Goal: Information Seeking & Learning: Learn about a topic

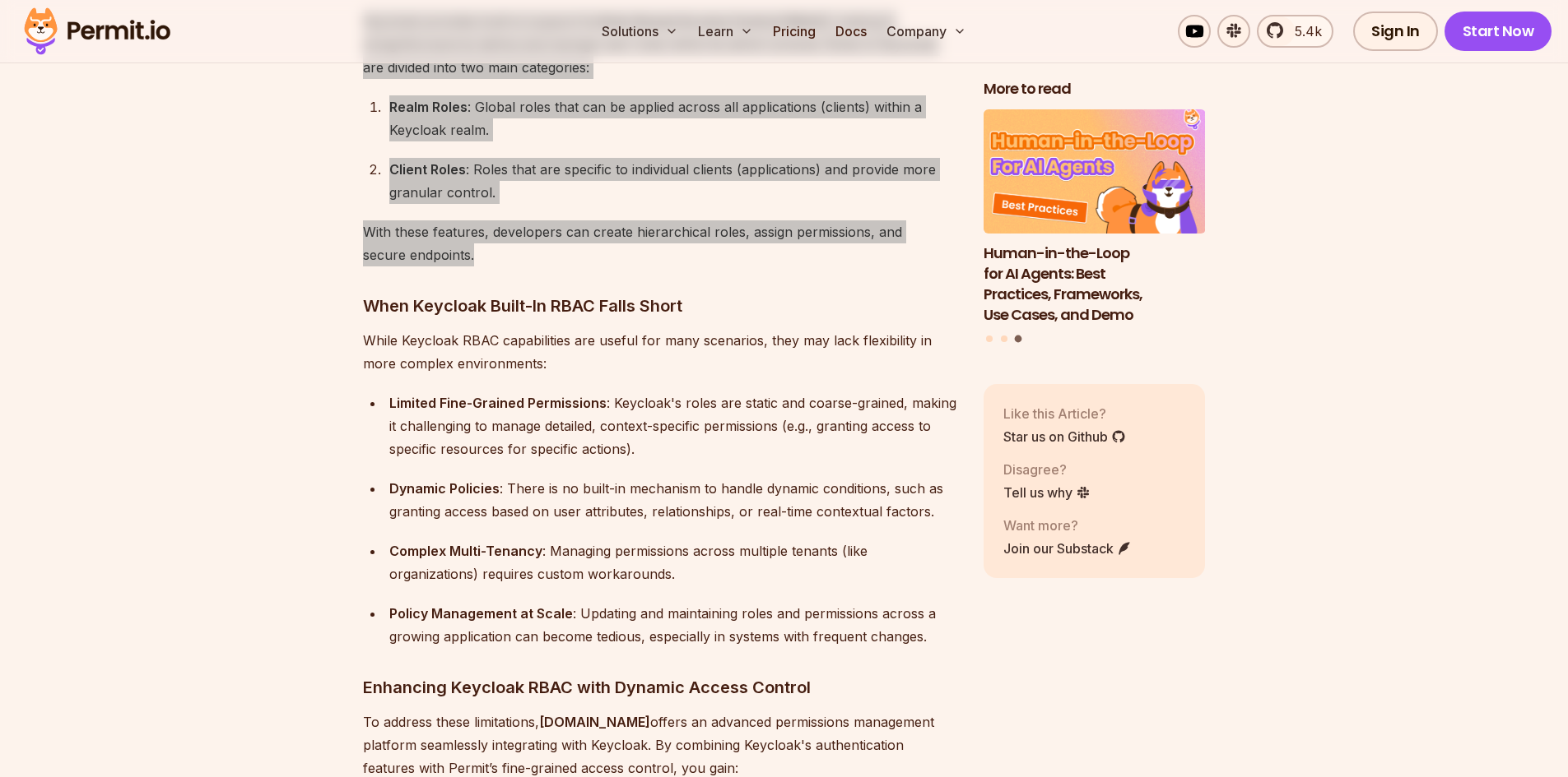
scroll to position [1810, 0]
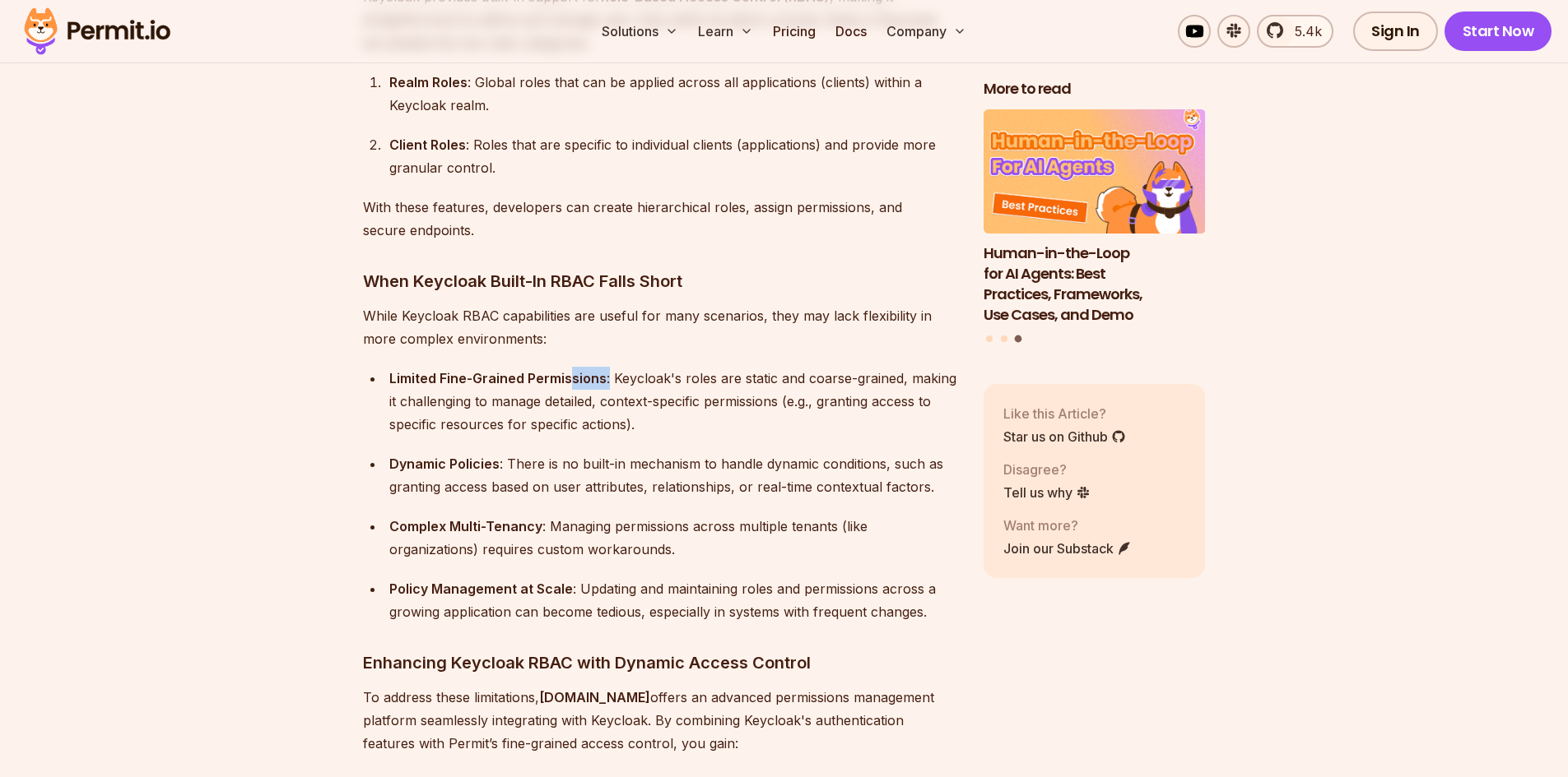
drag, startPoint x: 584, startPoint y: 367, endPoint x: 611, endPoint y: 366, distance: 27.0
click at [611, 367] on div "Limited Fine-Grained Permissions : Keycloak's roles are static and coarse-grain…" at bounding box center [673, 401] width 568 height 69
drag, startPoint x: 735, startPoint y: 357, endPoint x: 785, endPoint y: 359, distance: 50.0
click at [784, 367] on div "Limited Fine-Grained Permissions : Keycloak's roles are static and coarse-grain…" at bounding box center [673, 401] width 568 height 69
drag, startPoint x: 821, startPoint y: 360, endPoint x: 864, endPoint y: 357, distance: 43.1
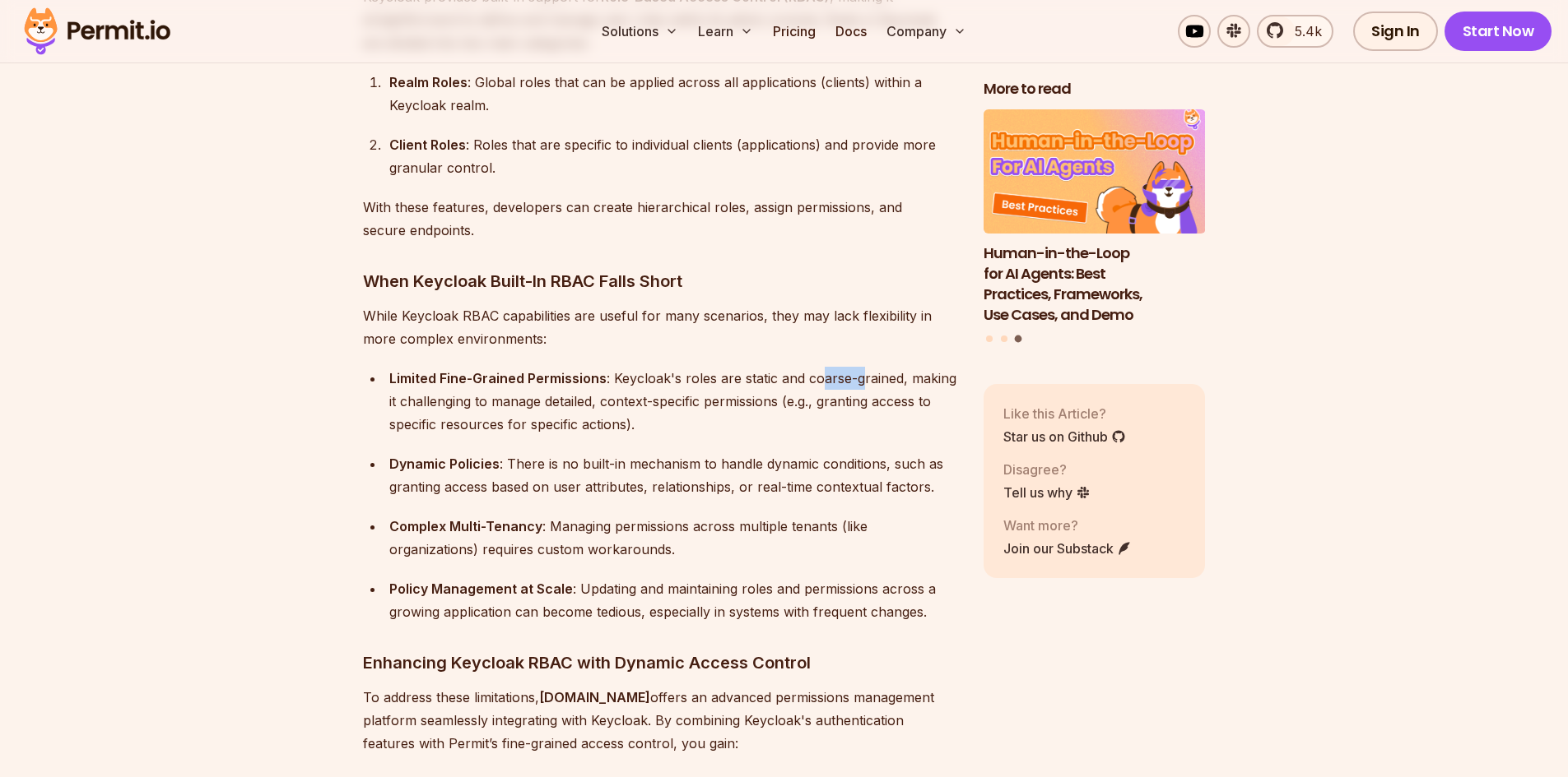
click at [864, 367] on div "Limited Fine-Grained Permissions : Keycloak's roles are static and coarse-grain…" at bounding box center [673, 401] width 568 height 69
drag, startPoint x: 390, startPoint y: 391, endPoint x: 464, endPoint y: 388, distance: 74.1
click at [414, 391] on div "Limited Fine-Grained Permissions : Keycloak's roles are static and coarse-grain…" at bounding box center [673, 401] width 568 height 69
drag, startPoint x: 571, startPoint y: 376, endPoint x: 603, endPoint y: 376, distance: 32.0
click at [600, 376] on div "Limited Fine-Grained Permissions : Keycloak's roles are static and coarse-grain…" at bounding box center [673, 401] width 568 height 69
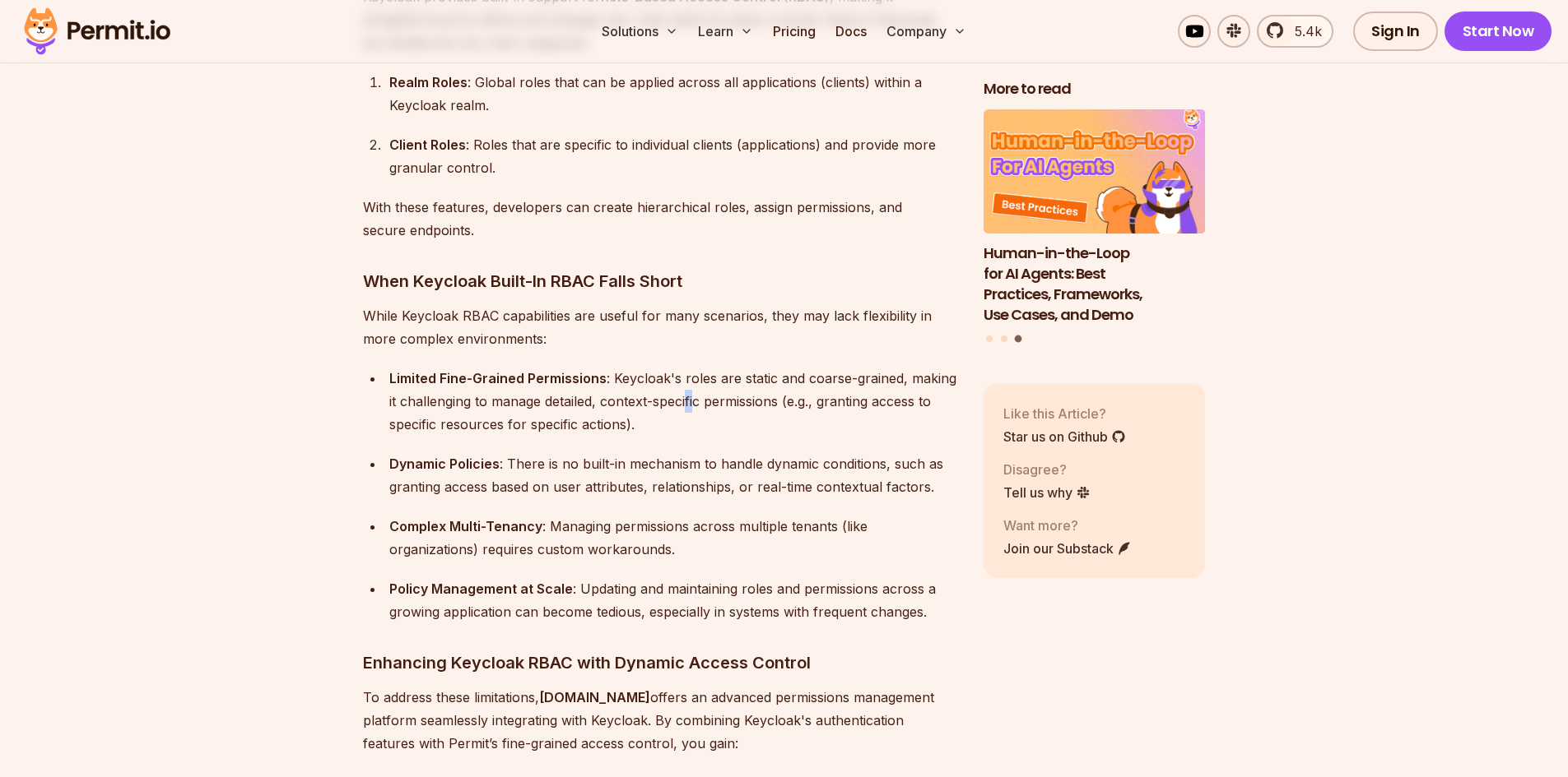
drag, startPoint x: 704, startPoint y: 377, endPoint x: 741, endPoint y: 379, distance: 37.1
click at [721, 377] on div "Limited Fine-Grained Permissions : Keycloak's roles are static and coarse-grain…" at bounding box center [673, 401] width 568 height 69
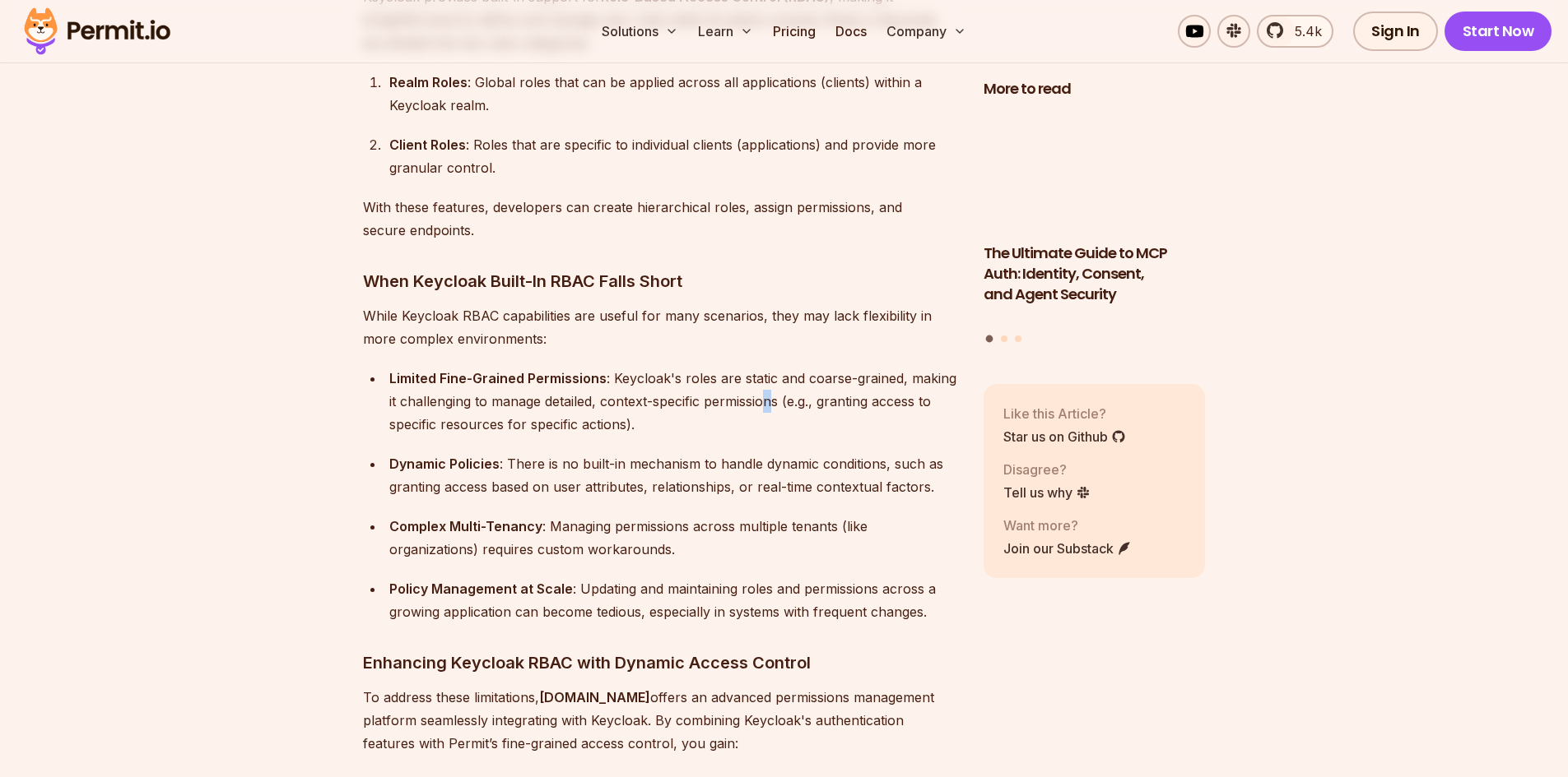
drag, startPoint x: 767, startPoint y: 382, endPoint x: 776, endPoint y: 385, distance: 9.5
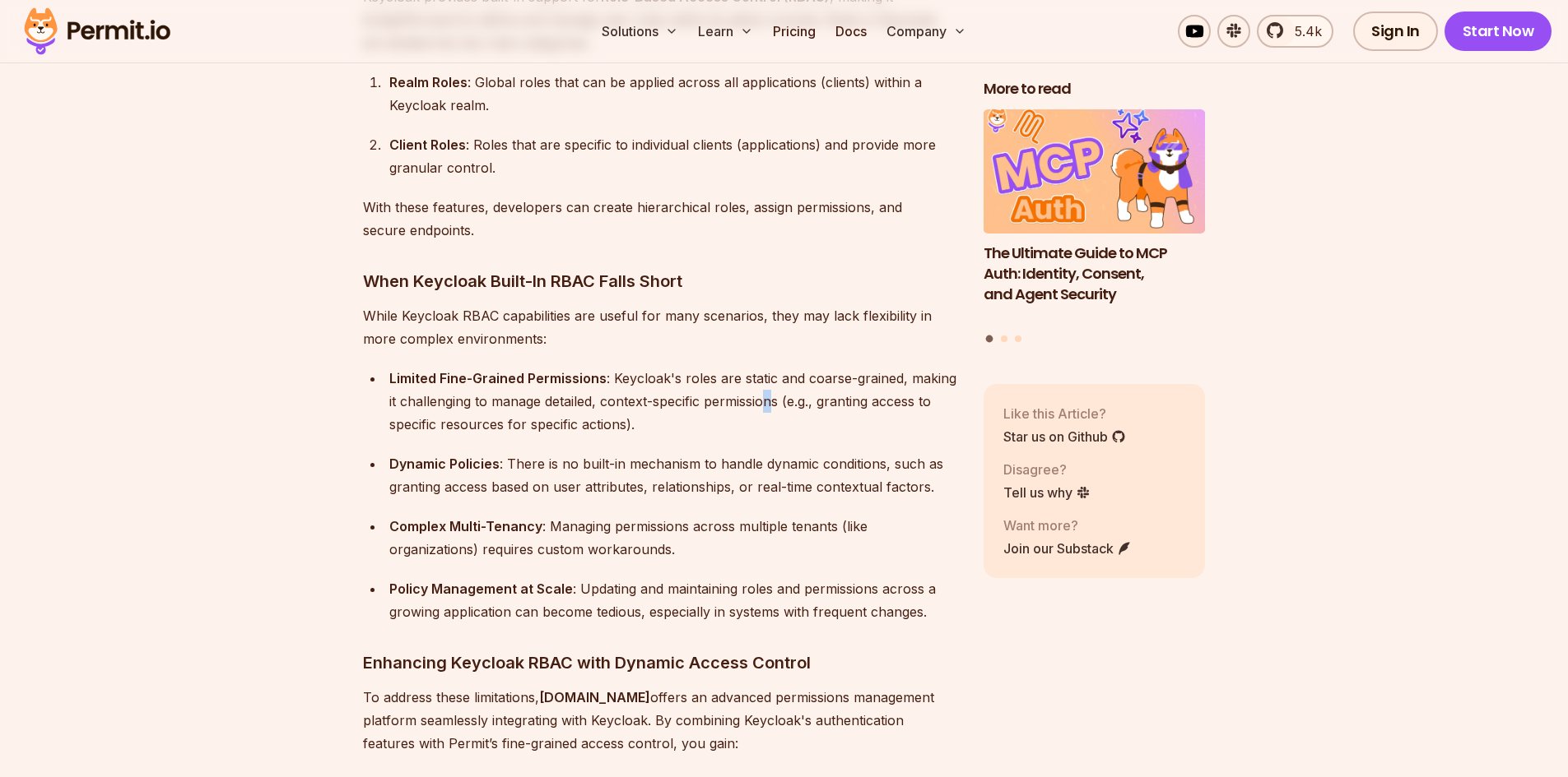
click at [778, 382] on div "Limited Fine-Grained Permissions : Keycloak's roles are static and coarse-grain…" at bounding box center [673, 401] width 568 height 69
drag, startPoint x: 541, startPoint y: 430, endPoint x: 597, endPoint y: 434, distance: 56.1
click at [596, 452] on div "Dynamic Policies : There is no built-in mechanism to handle dynamic conditions,…" at bounding box center [673, 475] width 568 height 46
drag, startPoint x: 658, startPoint y: 444, endPoint x: 691, endPoint y: 446, distance: 33.1
click at [686, 452] on div "Dynamic Policies : There is no built-in mechanism to handle dynamic conditions,…" at bounding box center [673, 475] width 568 height 46
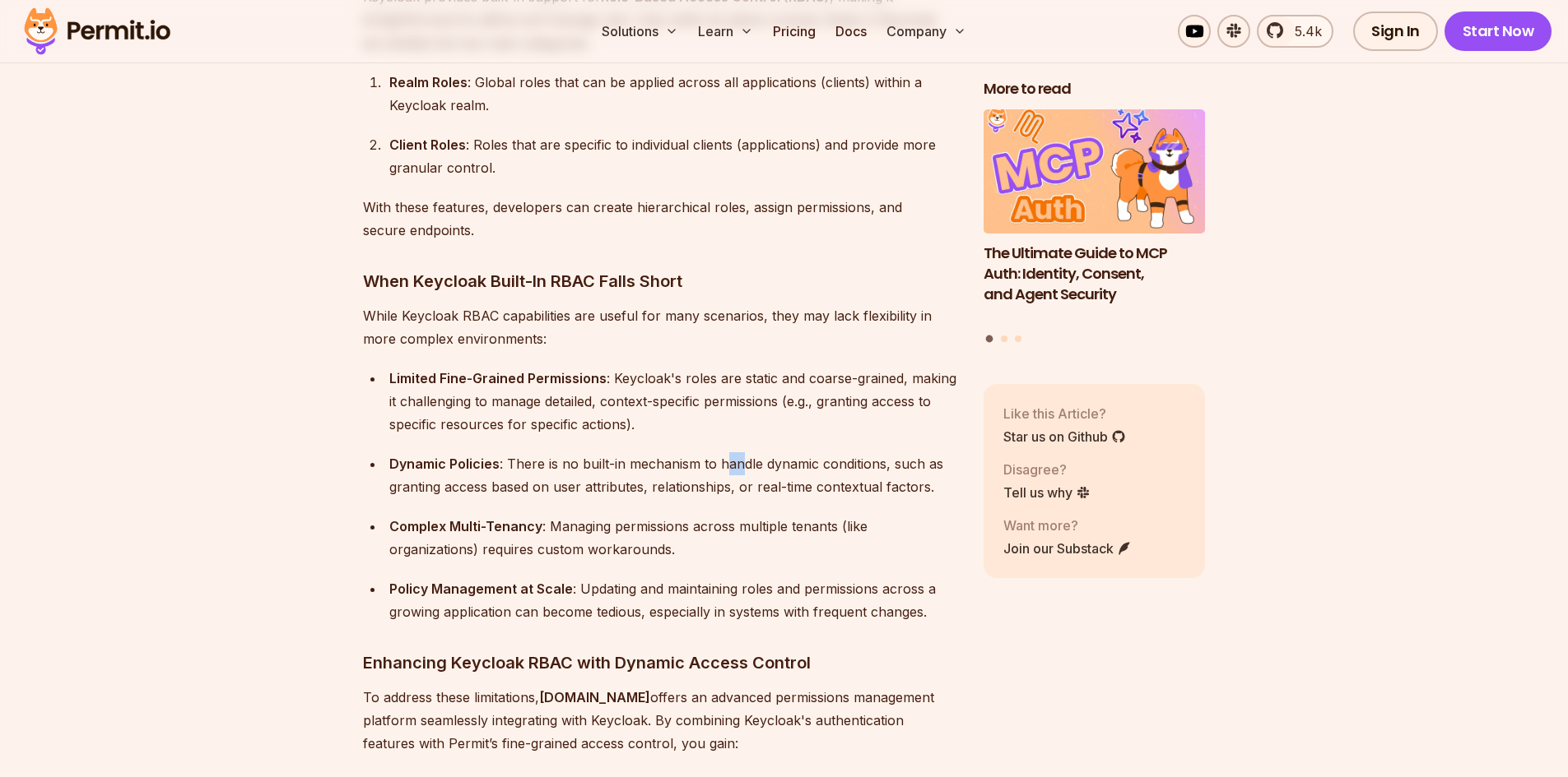
drag, startPoint x: 722, startPoint y: 446, endPoint x: 749, endPoint y: 444, distance: 27.1
click at [748, 452] on div "Dynamic Policies : There is no built-in mechanism to handle dynamic conditions,…" at bounding box center [673, 475] width 568 height 46
drag, startPoint x: 804, startPoint y: 439, endPoint x: 822, endPoint y: 438, distance: 18.0
click at [817, 452] on div "Dynamic Policies : There is no built-in mechanism to handle dynamic conditions,…" at bounding box center [673, 475] width 568 height 46
drag, startPoint x: 858, startPoint y: 441, endPoint x: 899, endPoint y: 446, distance: 41.3
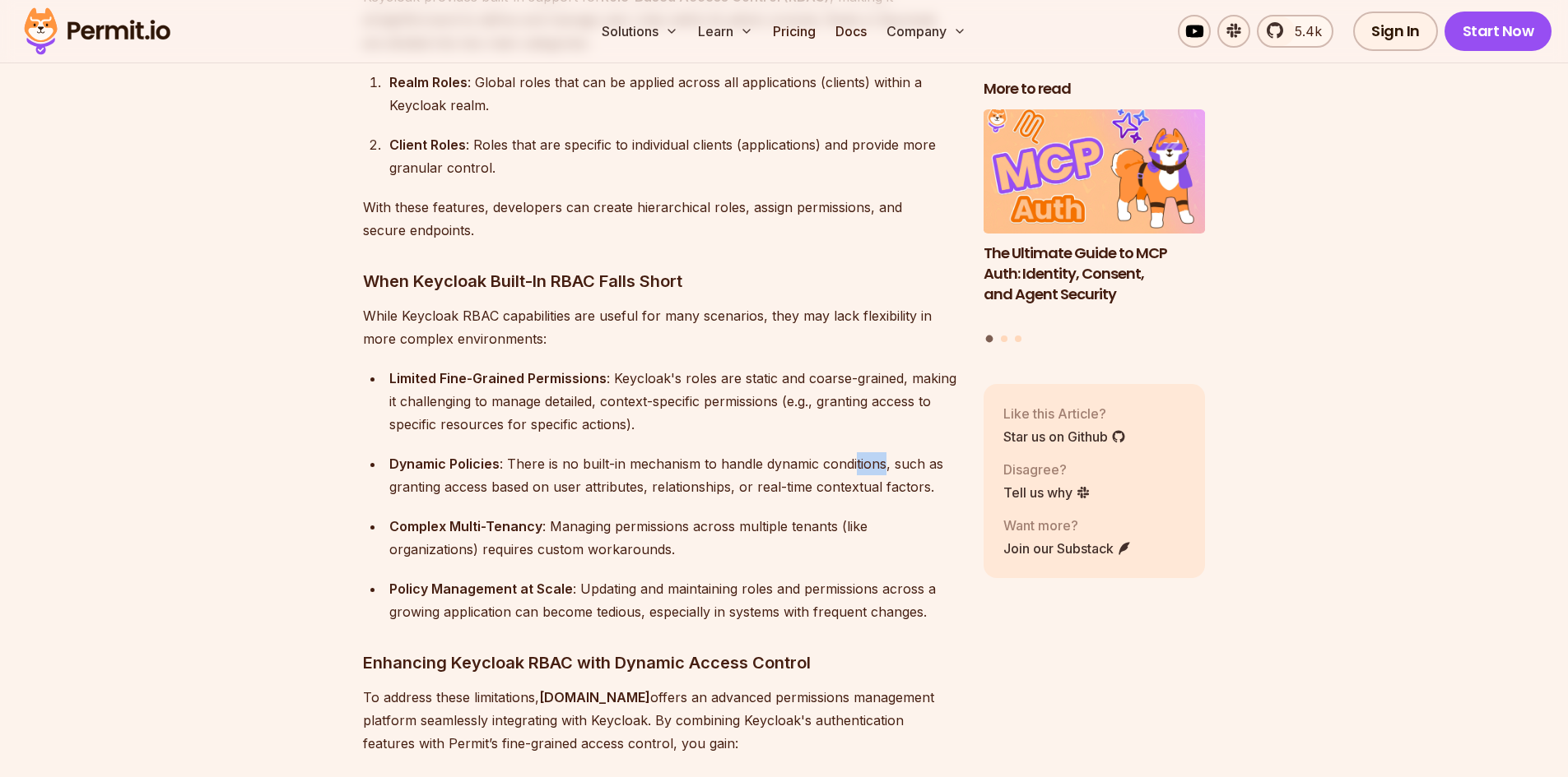
click at [886, 452] on div "Dynamic Policies : There is no built-in mechanism to handle dynamic conditions,…" at bounding box center [673, 475] width 568 height 46
drag, startPoint x: 401, startPoint y: 467, endPoint x: 451, endPoint y: 464, distance: 50.1
click at [446, 464] on div "Dynamic Policies : There is no built-in mechanism to handle dynamic conditions,…" at bounding box center [673, 475] width 568 height 46
drag, startPoint x: 482, startPoint y: 466, endPoint x: 538, endPoint y: 466, distance: 56.0
click at [531, 466] on div "Dynamic Policies : There is no built-in mechanism to handle dynamic conditions,…" at bounding box center [673, 475] width 568 height 46
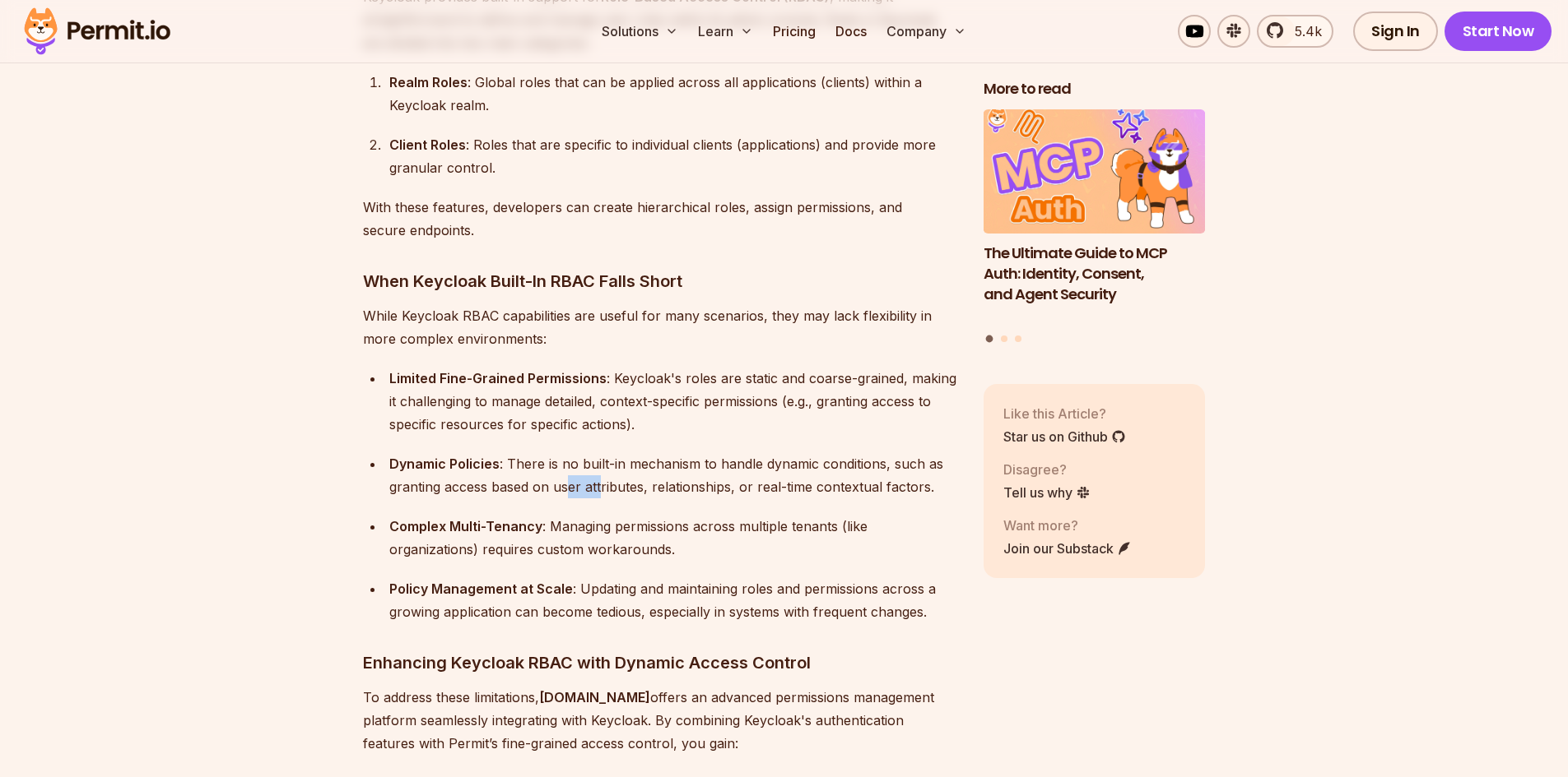
drag, startPoint x: 566, startPoint y: 466, endPoint x: 618, endPoint y: 467, distance: 52.0
click at [618, 467] on div "Dynamic Policies : There is no built-in mechanism to handle dynamic conditions,…" at bounding box center [673, 475] width 568 height 46
drag, startPoint x: 643, startPoint y: 470, endPoint x: 684, endPoint y: 464, distance: 41.4
click at [671, 466] on div "Dynamic Policies : There is no built-in mechanism to handle dynamic conditions,…" at bounding box center [673, 475] width 568 height 46
drag, startPoint x: 710, startPoint y: 464, endPoint x: 757, endPoint y: 466, distance: 47.0
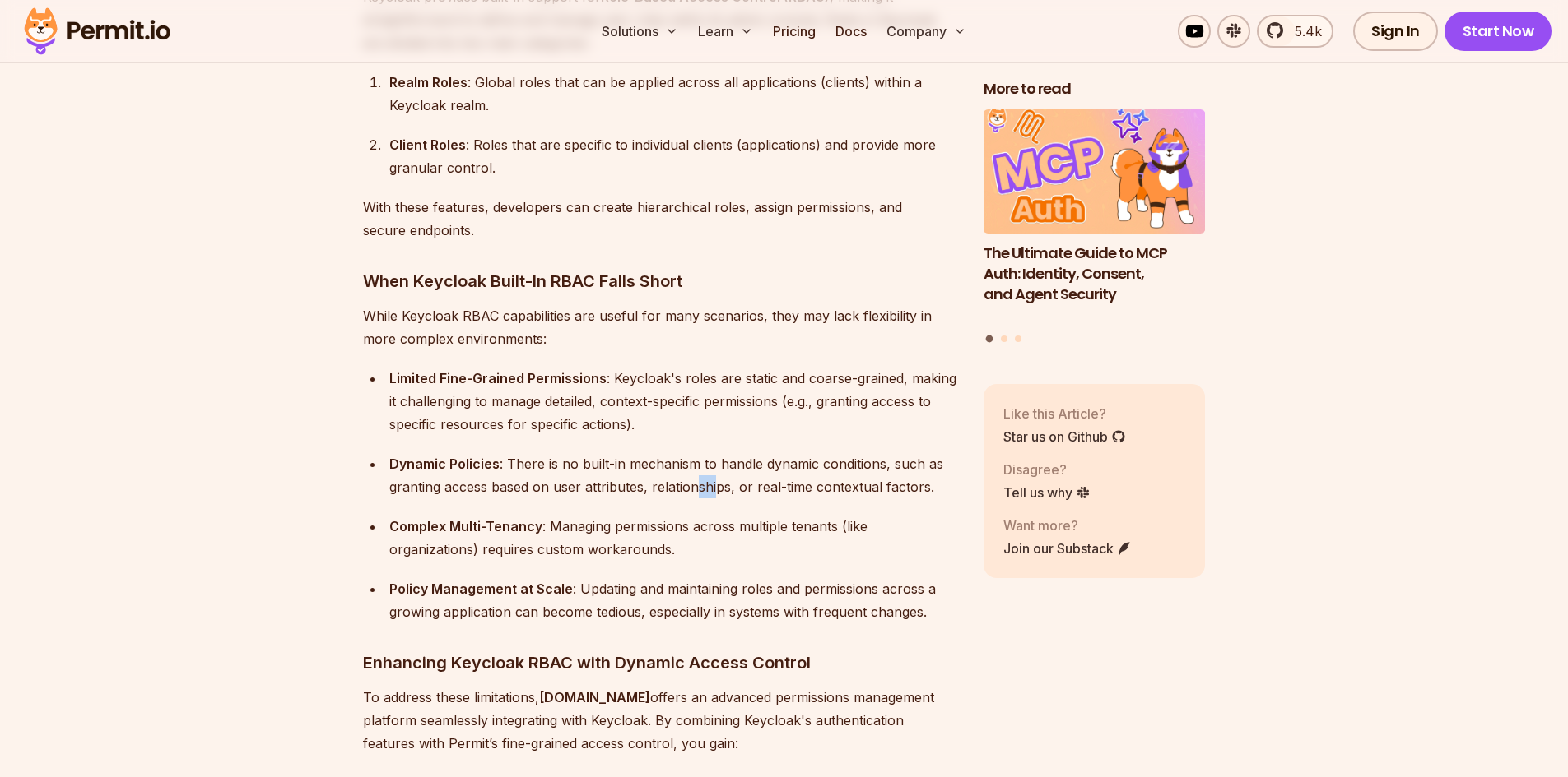
click at [735, 464] on div "Dynamic Policies : There is no built-in mechanism to handle dynamic conditions,…" at bounding box center [673, 475] width 568 height 46
drag, startPoint x: 789, startPoint y: 467, endPoint x: 859, endPoint y: 461, distance: 70.3
click at [843, 462] on div "Dynamic Policies : There is no built-in mechanism to handle dynamic conditions,…" at bounding box center [673, 475] width 568 height 46
drag, startPoint x: 868, startPoint y: 461, endPoint x: 888, endPoint y: 464, distance: 20.2
click at [888, 464] on div "Dynamic Policies : There is no built-in mechanism to handle dynamic conditions,…" at bounding box center [673, 475] width 568 height 46
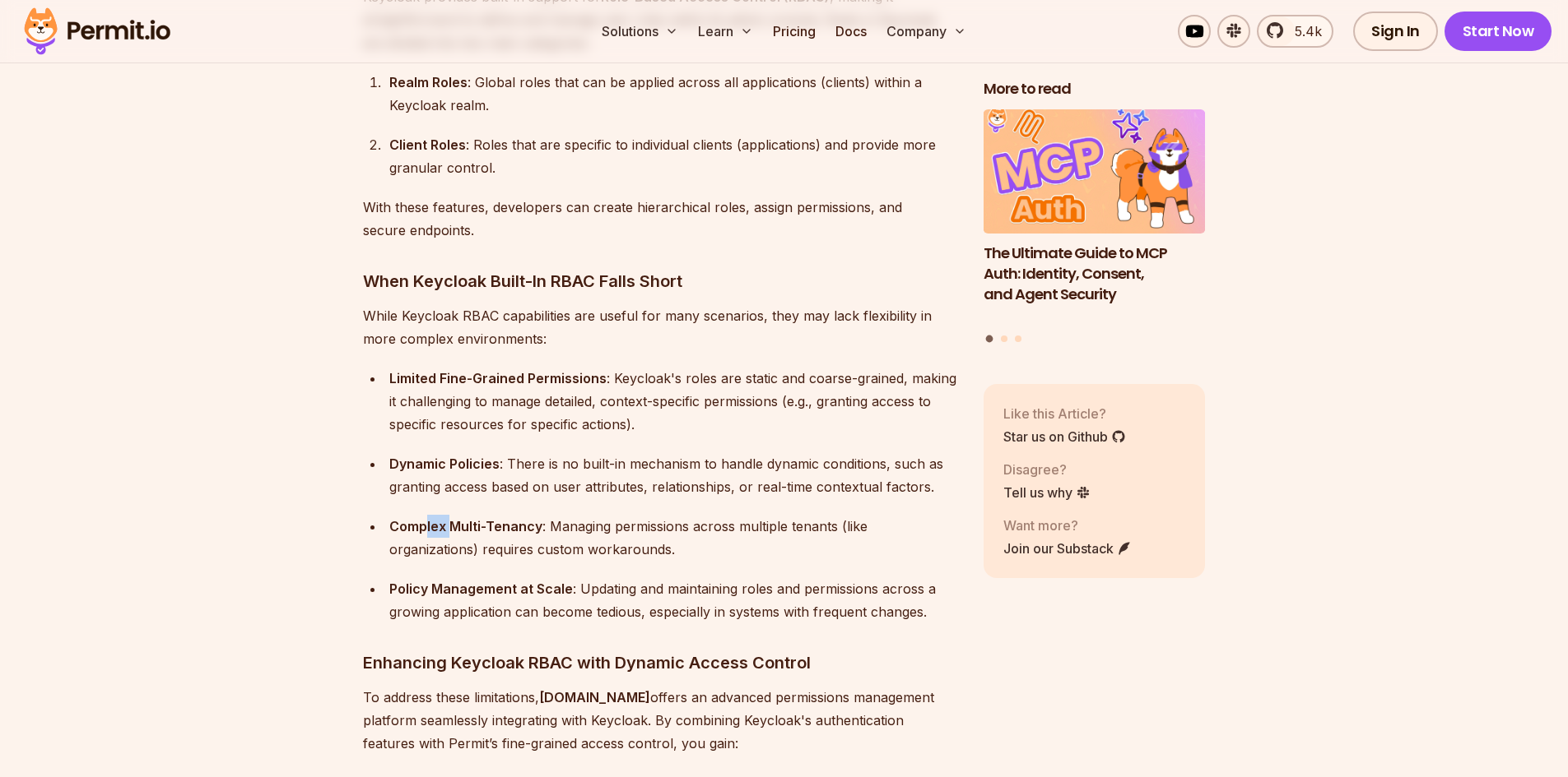
drag, startPoint x: 446, startPoint y: 500, endPoint x: 480, endPoint y: 501, distance: 34.0
click at [458, 518] on strong "Complex Multi-Tenancy" at bounding box center [466, 526] width 153 height 17
drag, startPoint x: 500, startPoint y: 503, endPoint x: 529, endPoint y: 503, distance: 29.0
click at [526, 518] on strong "Complex Multi-Tenancy" at bounding box center [466, 526] width 153 height 17
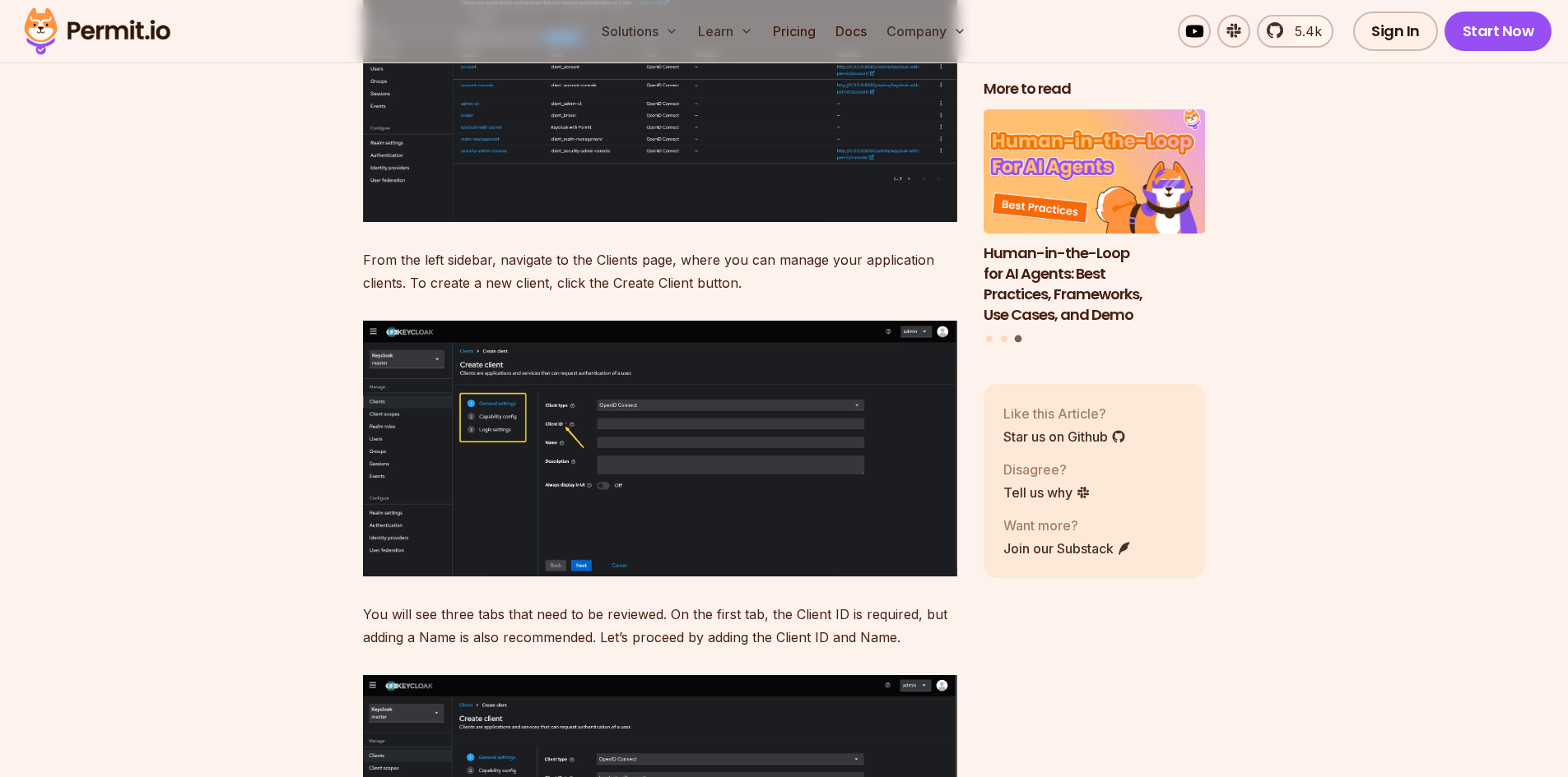
scroll to position [6910, 0]
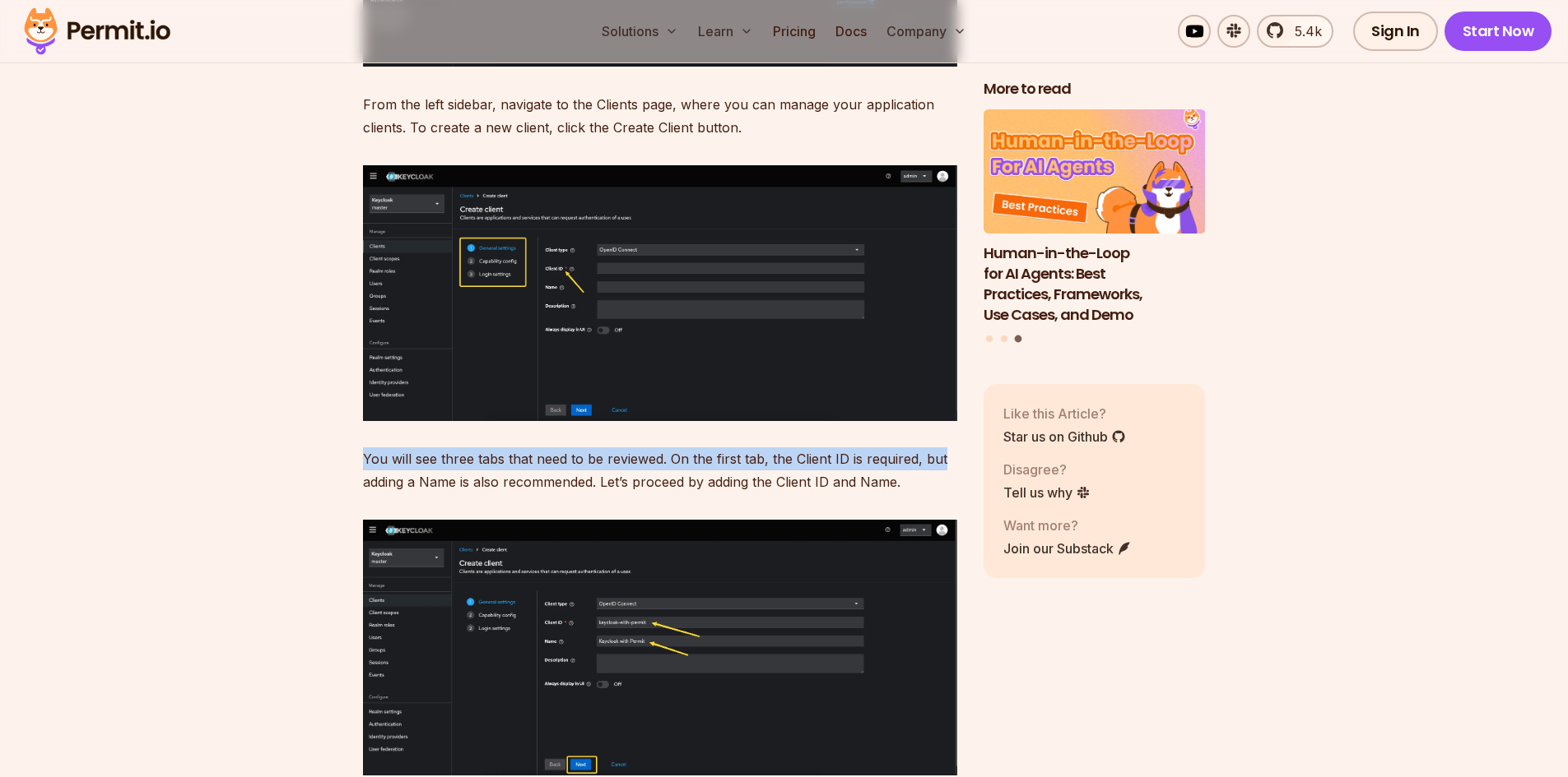
drag, startPoint x: 366, startPoint y: 440, endPoint x: 943, endPoint y: 399, distance: 578.5
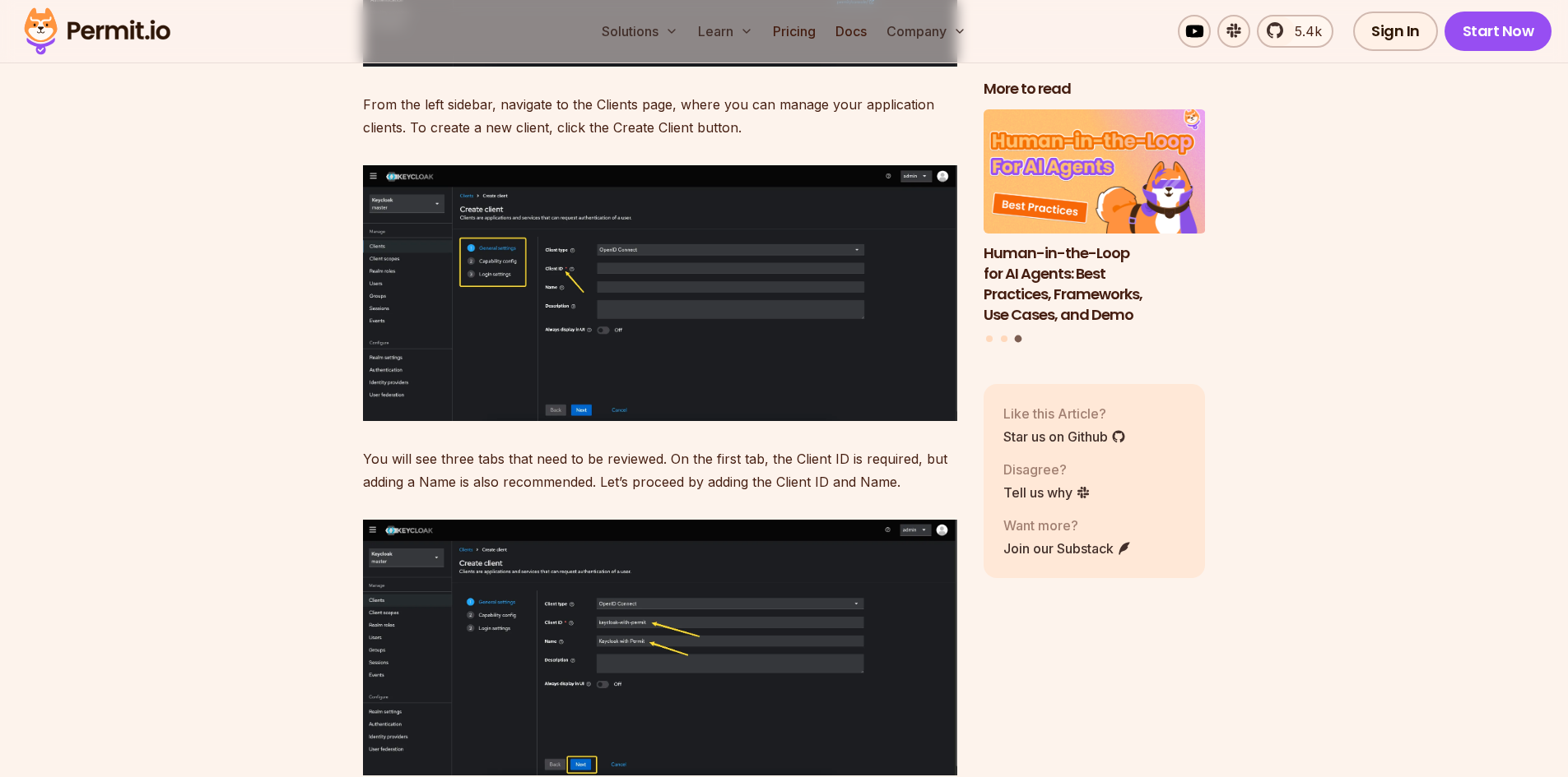
drag, startPoint x: 335, startPoint y: 460, endPoint x: 953, endPoint y: 438, distance: 618.4
drag, startPoint x: 889, startPoint y: 453, endPoint x: 904, endPoint y: 454, distance: 15.0
click at [895, 453] on p "You will see three tabs that need to be reviewed. On the first tab, the Client …" at bounding box center [660, 470] width 594 height 46
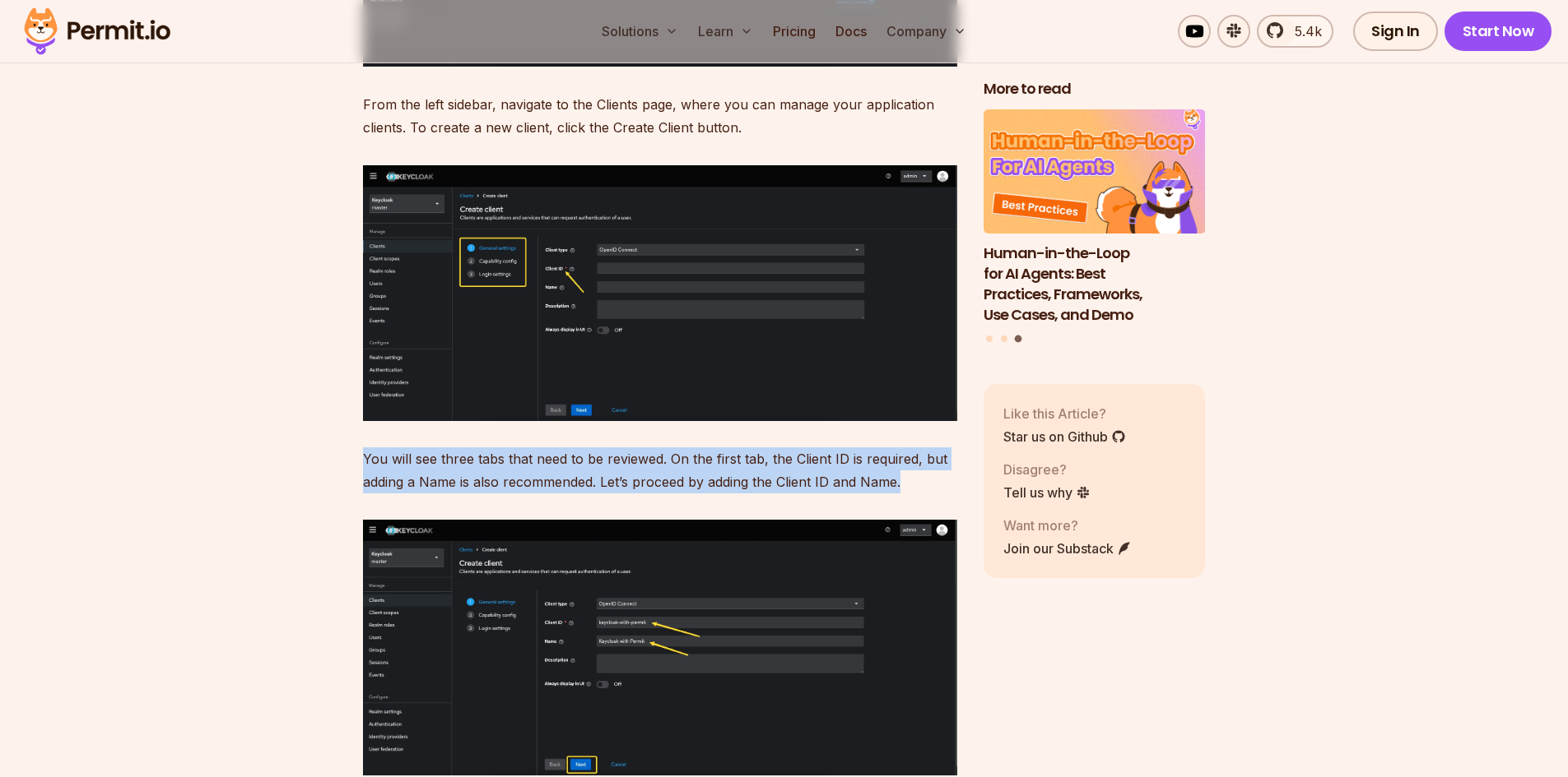
drag, startPoint x: 928, startPoint y: 455, endPoint x: 432, endPoint y: 479, distance: 496.6
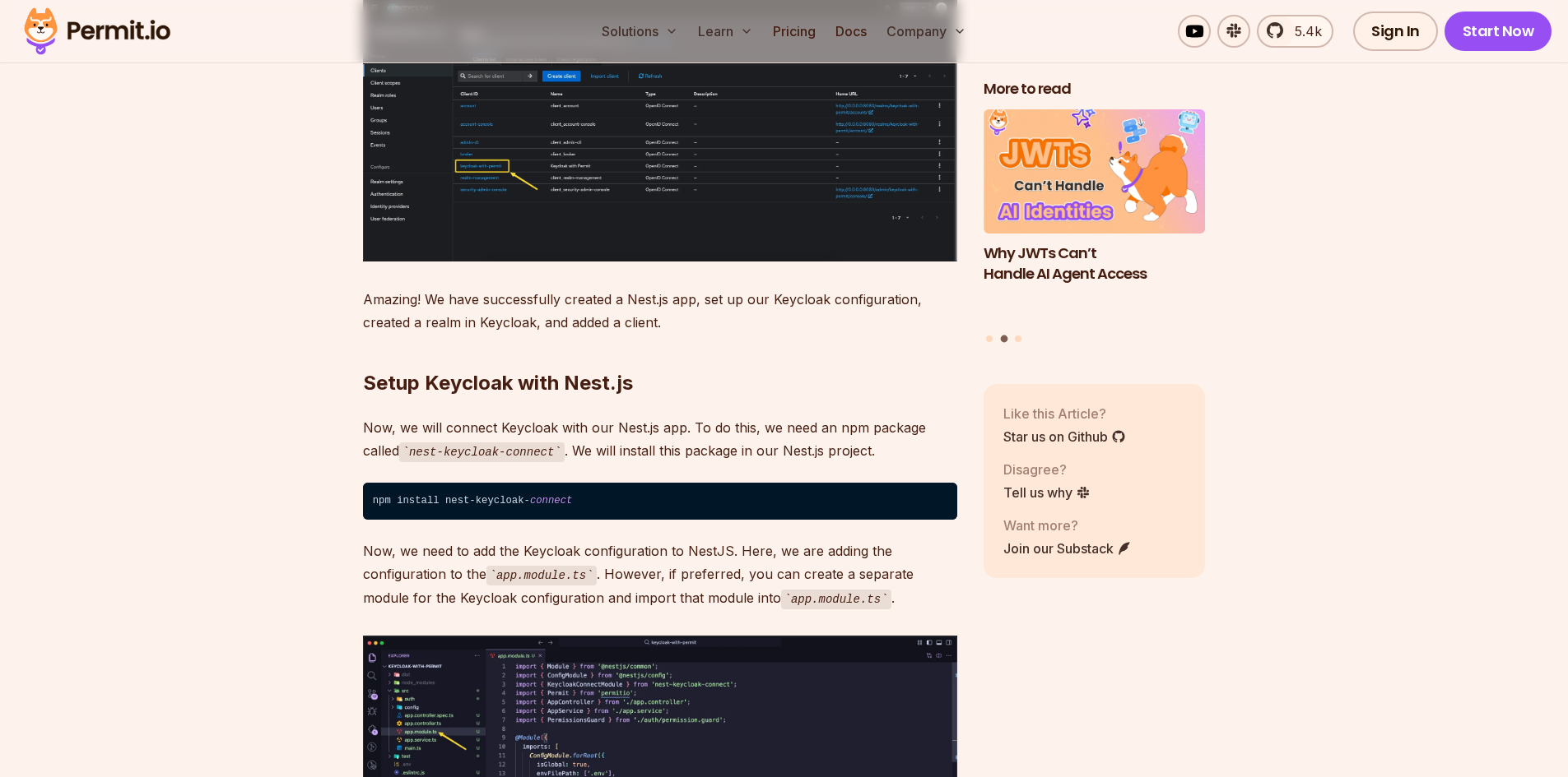
scroll to position [8802, 0]
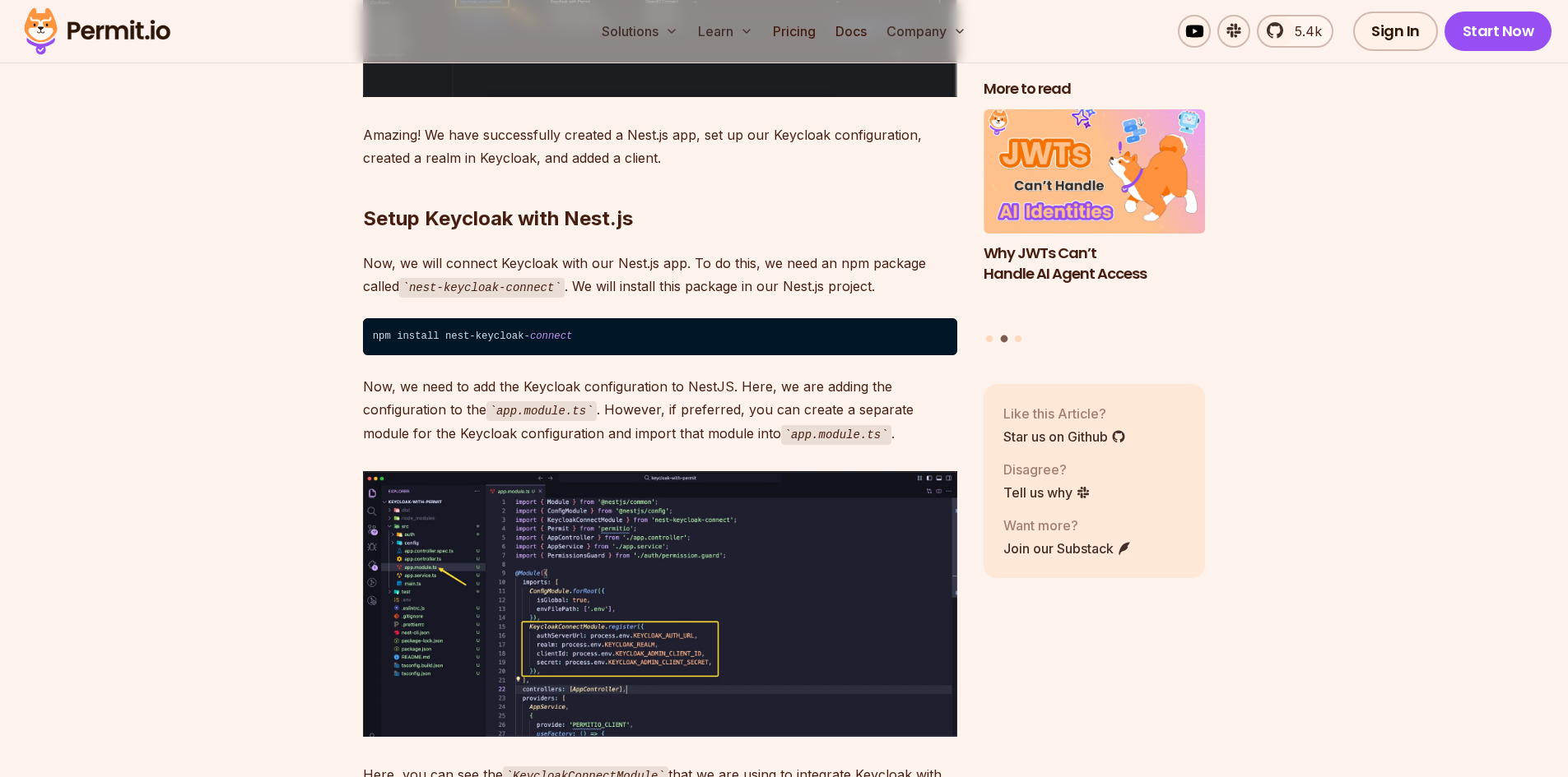
drag, startPoint x: 454, startPoint y: 386, endPoint x: 512, endPoint y: 399, distance: 59.4
click at [458, 387] on p "Now, we need to add the Keycloak configuration to NestJS. Here, we are adding t…" at bounding box center [660, 410] width 594 height 70
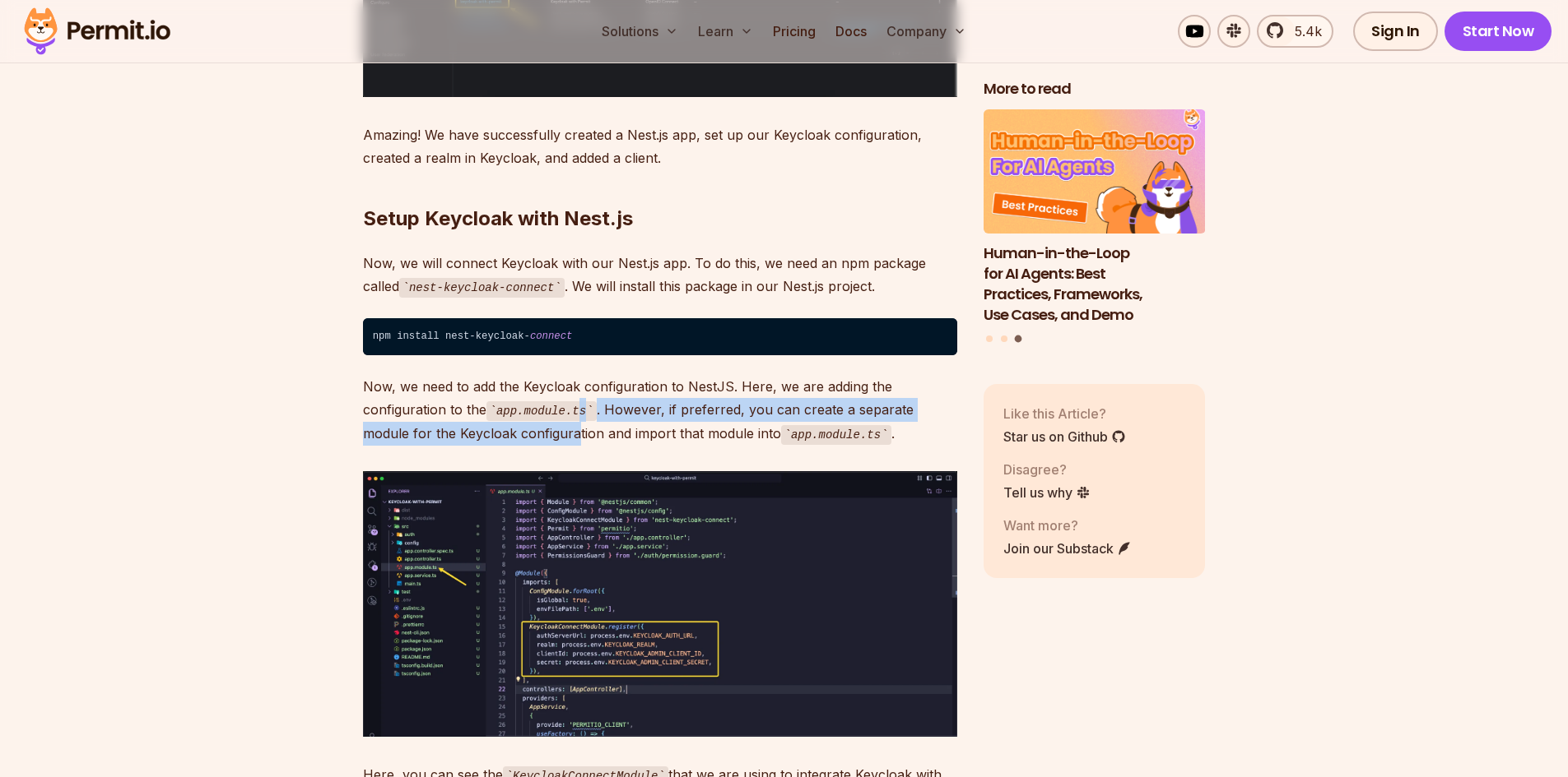
drag, startPoint x: 531, startPoint y: 399, endPoint x: 580, endPoint y: 391, distance: 49.6
click at [573, 391] on p "Now, we need to add the Keycloak configuration to NestJS. Here, we are adding t…" at bounding box center [660, 410] width 594 height 70
click at [603, 393] on p "Now, we need to add the Keycloak configuration to NestJS. Here, we are adding t…" at bounding box center [660, 410] width 594 height 70
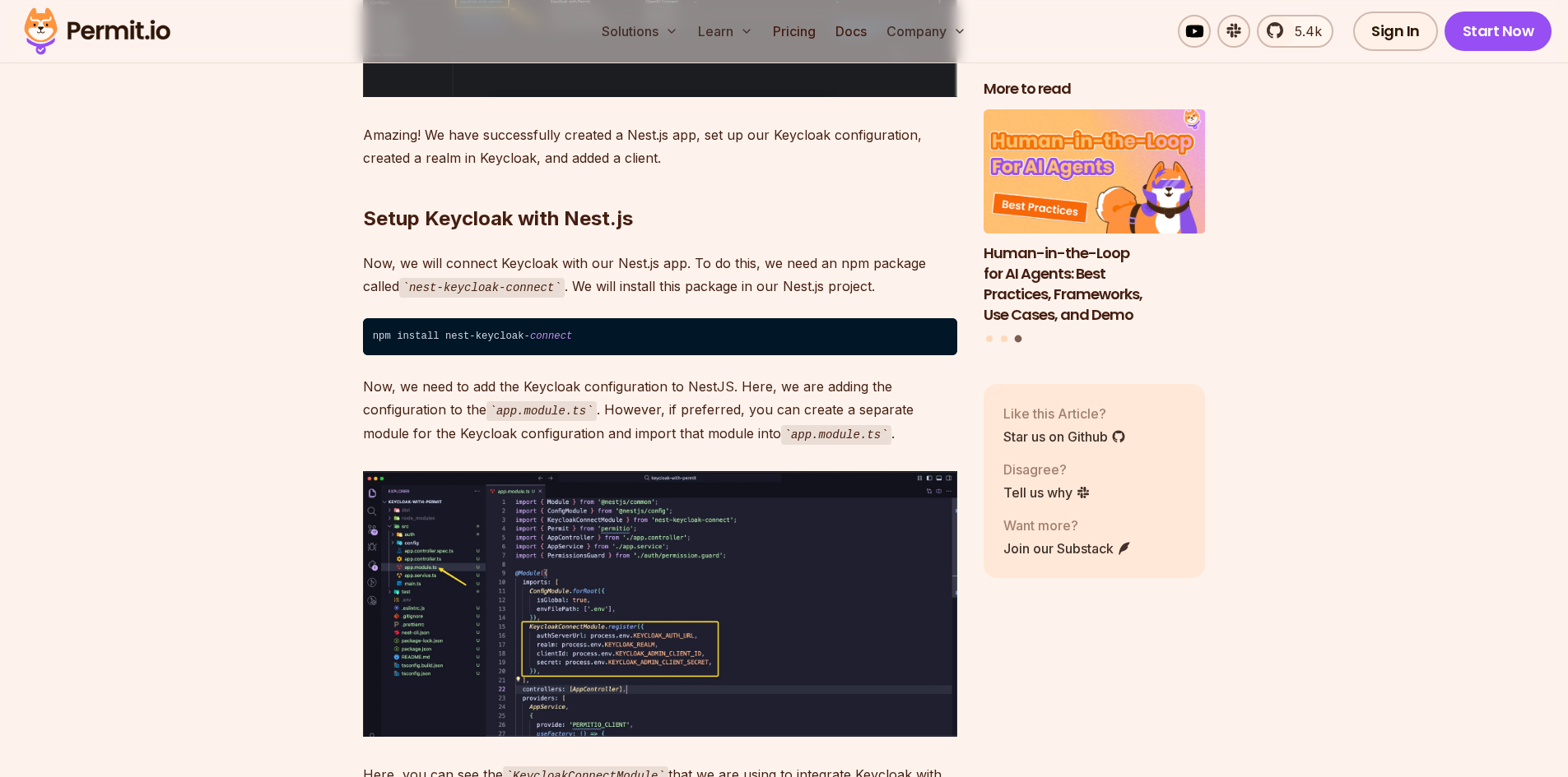
drag, startPoint x: 641, startPoint y: 388, endPoint x: 690, endPoint y: 391, distance: 49.1
click at [646, 387] on p "Now, we need to add the Keycloak configuration to NestJS. Here, we are adding t…" at bounding box center [660, 410] width 594 height 70
drag, startPoint x: 714, startPoint y: 393, endPoint x: 944, endPoint y: 390, distance: 230.0
click at [944, 390] on p "Now, we need to add the Keycloak configuration to NestJS. Here, we are adding t…" at bounding box center [660, 410] width 594 height 70
drag, startPoint x: 378, startPoint y: 407, endPoint x: 735, endPoint y: 414, distance: 357.1
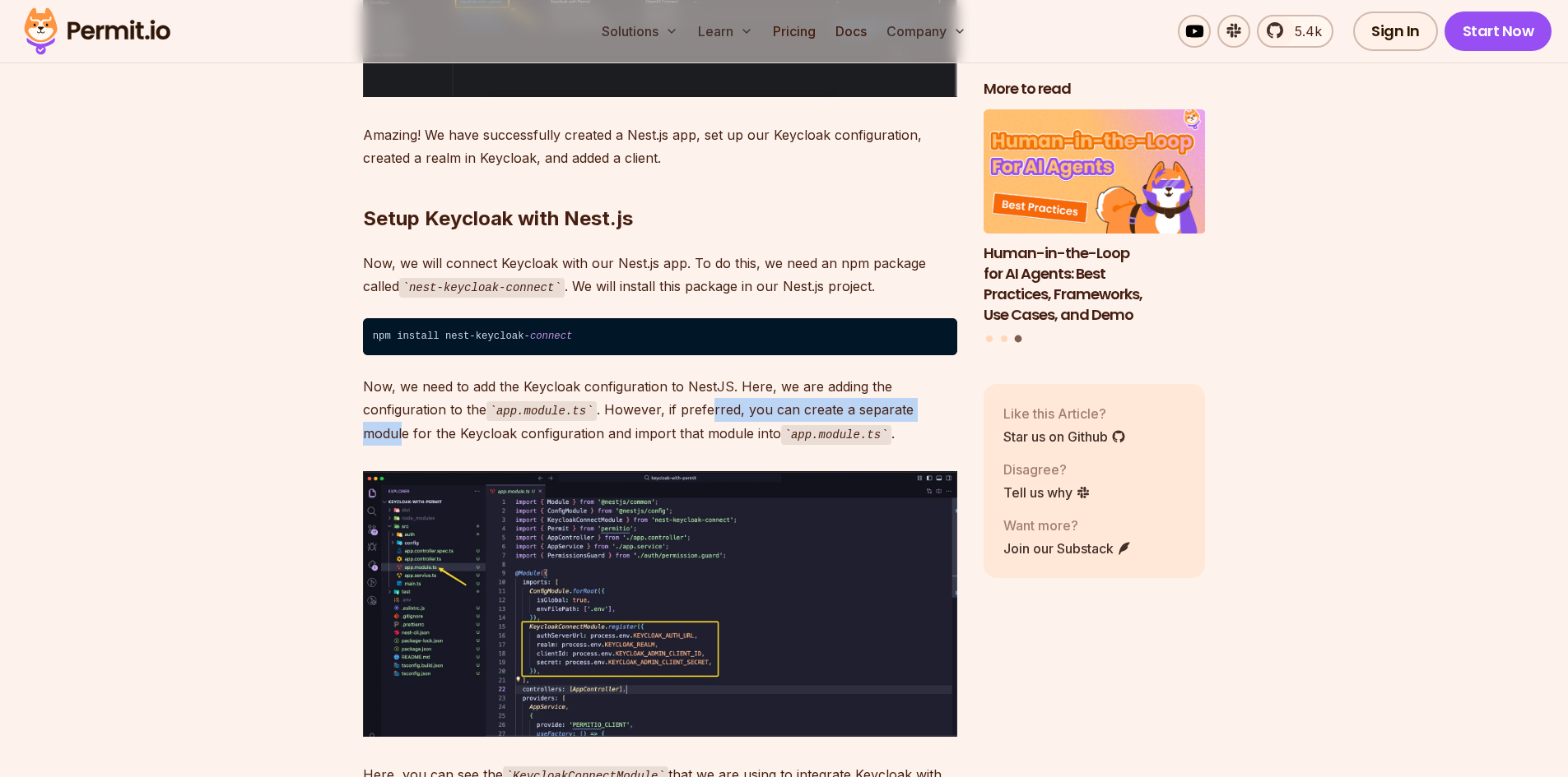
click at [735, 413] on p "Now, we need to add the Keycloak configuration to NestJS. Here, we are adding t…" at bounding box center [660, 410] width 594 height 70
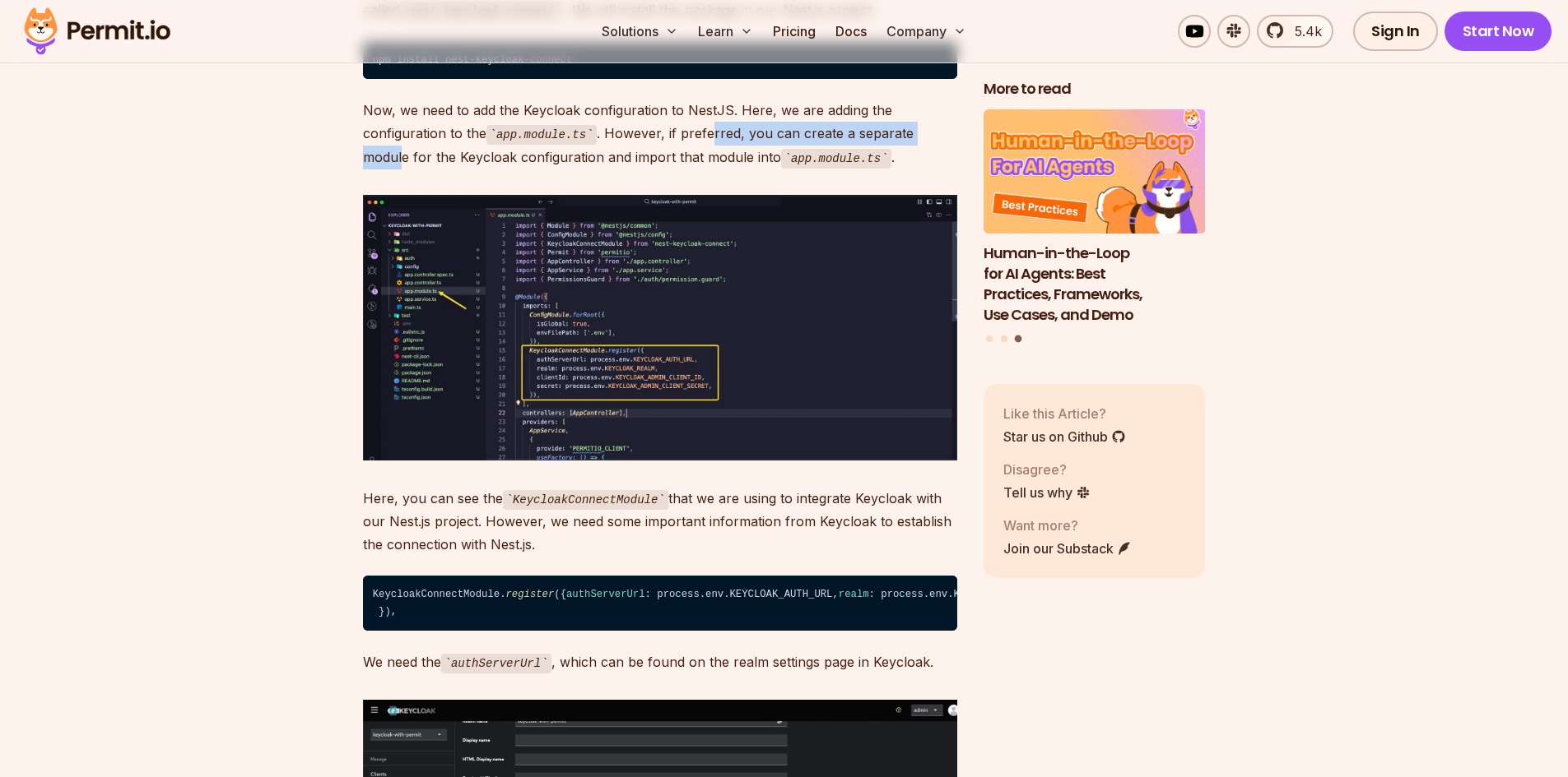
scroll to position [9131, 0]
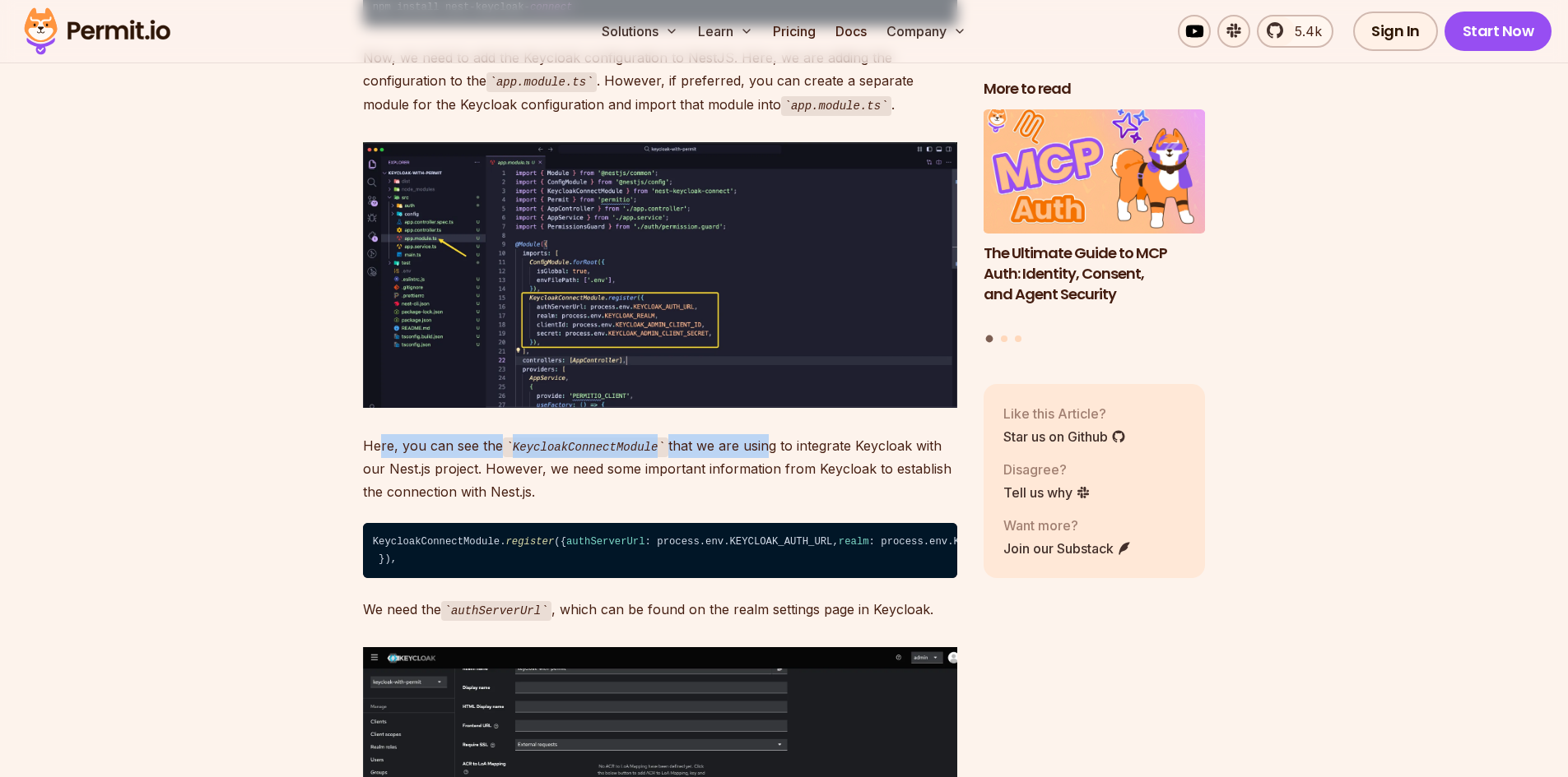
drag, startPoint x: 378, startPoint y: 400, endPoint x: 777, endPoint y: 451, distance: 402.2
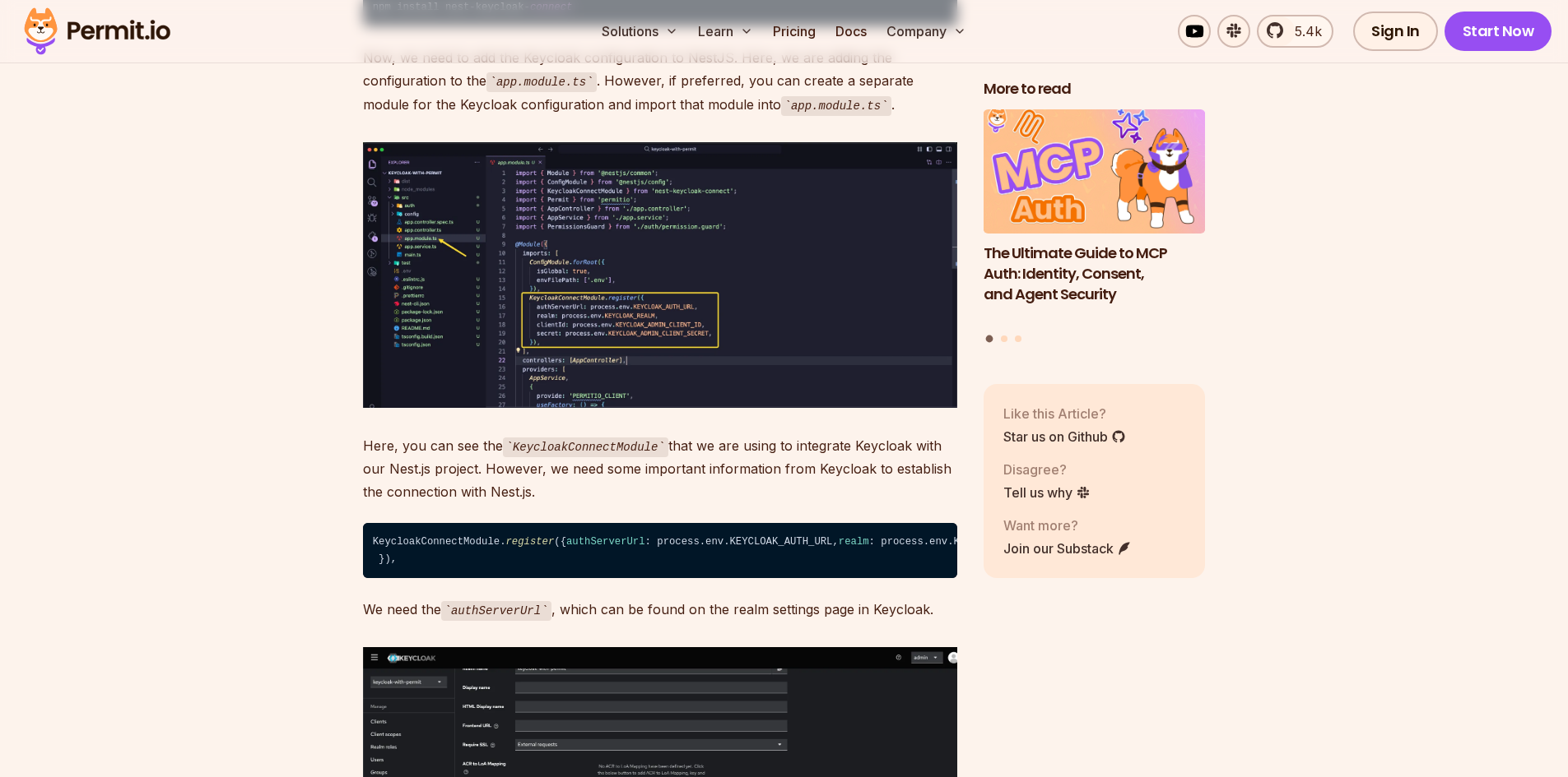
click at [787, 455] on p "Here, you can see the KeycloakConnectModule that we are using to integrate Keyc…" at bounding box center [660, 469] width 594 height 70
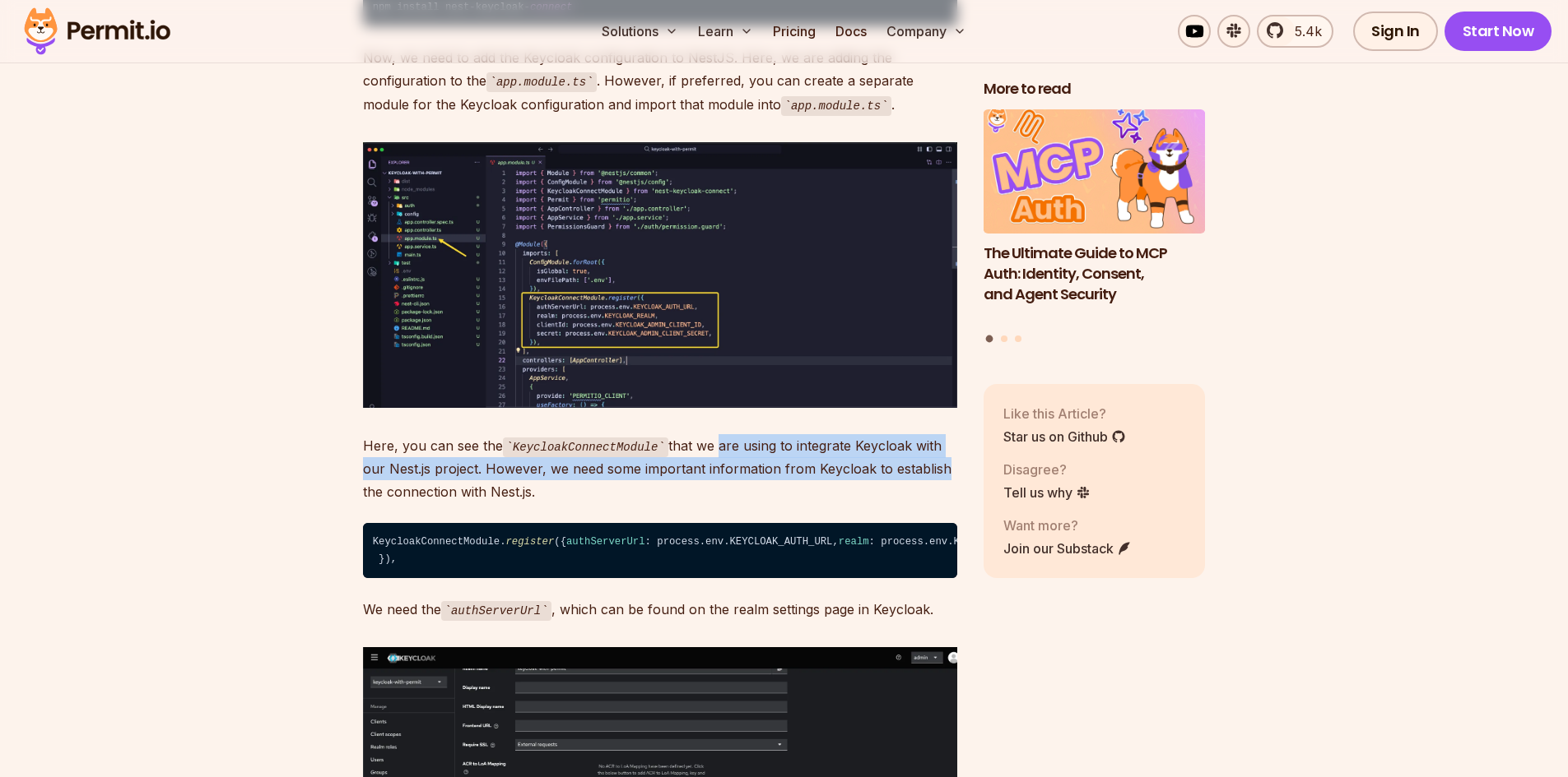
drag, startPoint x: 758, startPoint y: 442, endPoint x: 602, endPoint y: 424, distance: 157.0
click at [899, 451] on p "Here, you can see the KeycloakConnectModule that we are using to integrate Keyc…" at bounding box center [660, 469] width 594 height 70
drag, startPoint x: 391, startPoint y: 444, endPoint x: 487, endPoint y: 450, distance: 96.2
click at [394, 444] on p "Here, you can see the KeycloakConnectModule that we are using to integrate Keyc…" at bounding box center [660, 469] width 594 height 70
click at [487, 450] on p "Here, you can see the KeycloakConnectModule that we are using to integrate Keyc…" at bounding box center [660, 469] width 594 height 70
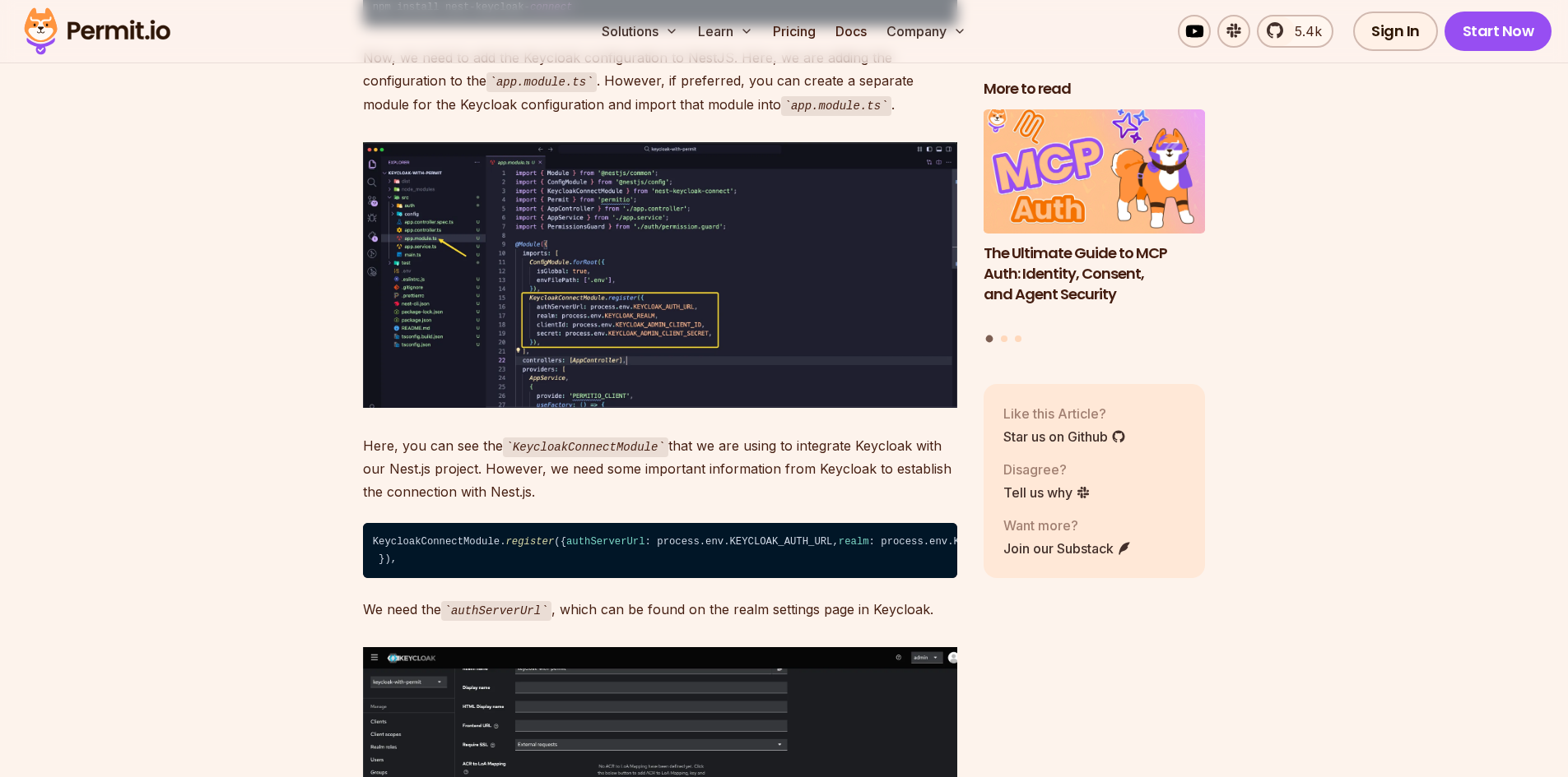
drag, startPoint x: 477, startPoint y: 446, endPoint x: 835, endPoint y: 475, distance: 359.2
click at [835, 475] on p "Here, you can see the KeycloakConnectModule that we are using to integrate Keyc…" at bounding box center [660, 469] width 594 height 70
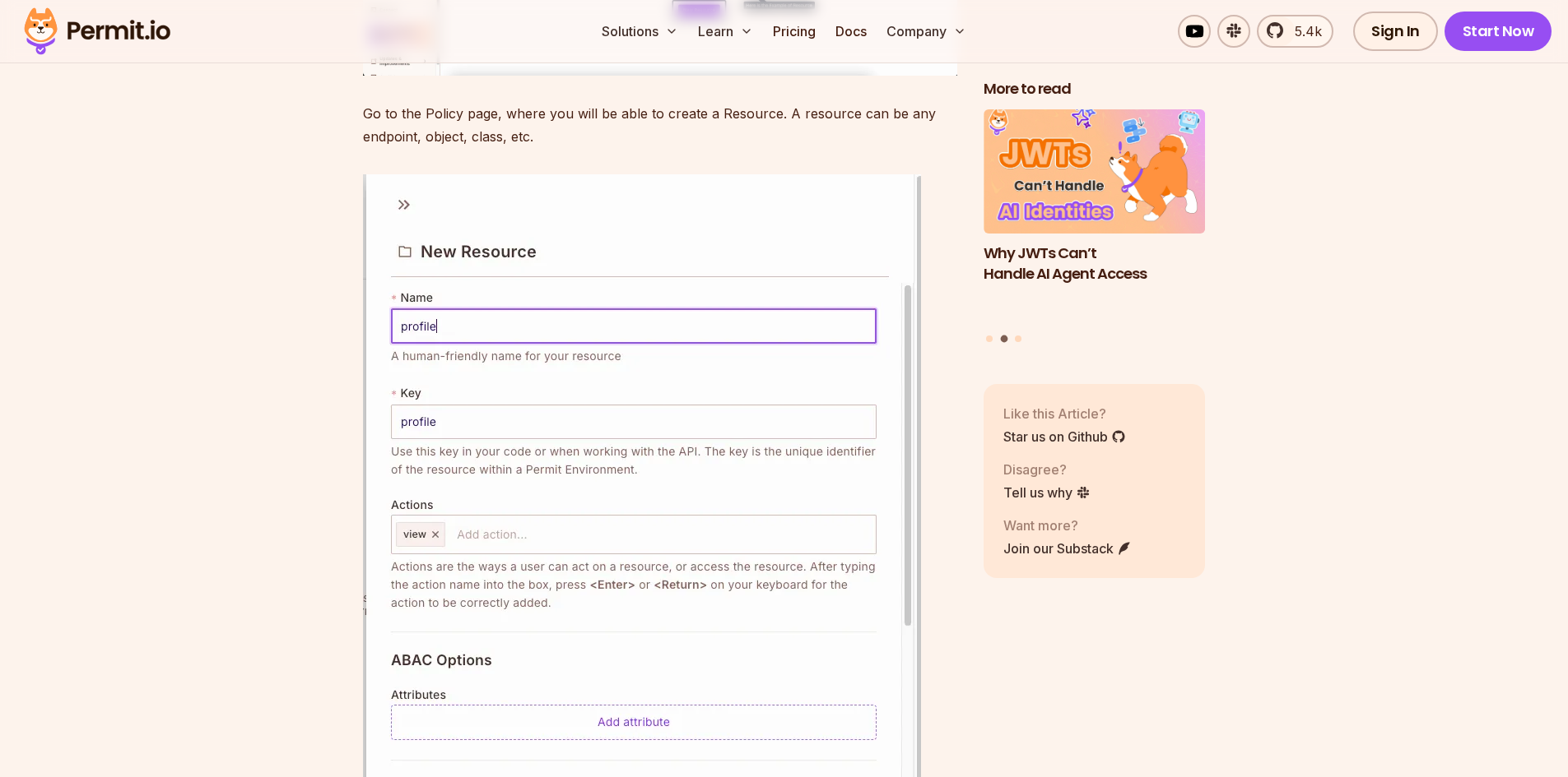
scroll to position [12832, 0]
